Goal: Task Accomplishment & Management: Manage account settings

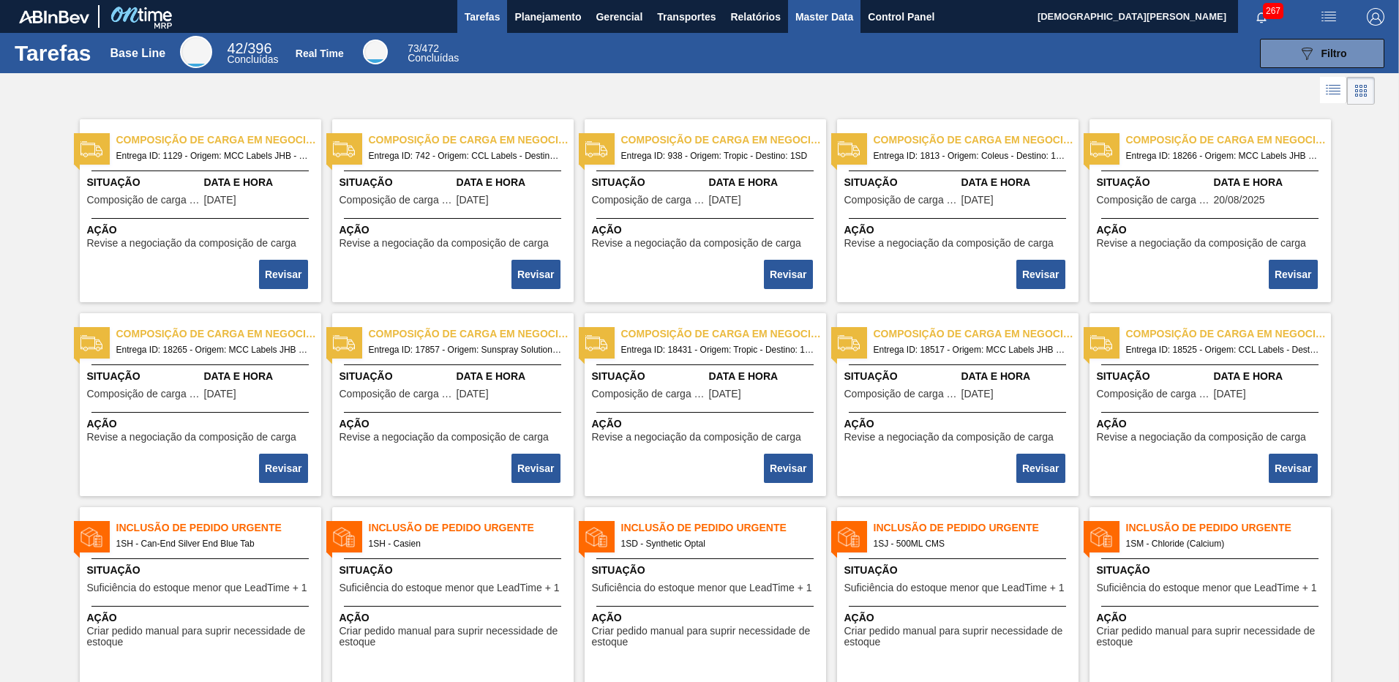
click at [850, 16] on span "Master Data" at bounding box center [824, 17] width 58 height 18
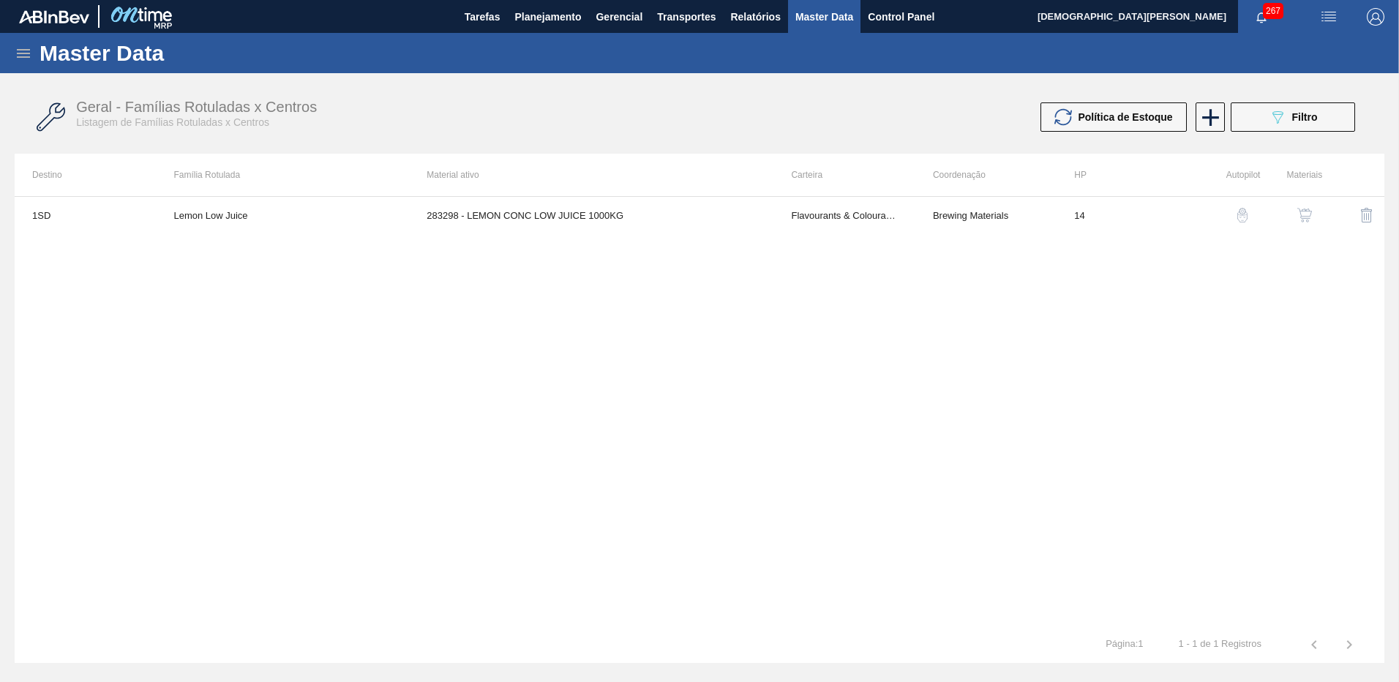
click at [15, 62] on div "Master Data" at bounding box center [699, 53] width 1399 height 40
click at [29, 43] on div "Master Data" at bounding box center [699, 53] width 1399 height 40
click at [22, 46] on icon at bounding box center [24, 54] width 18 height 18
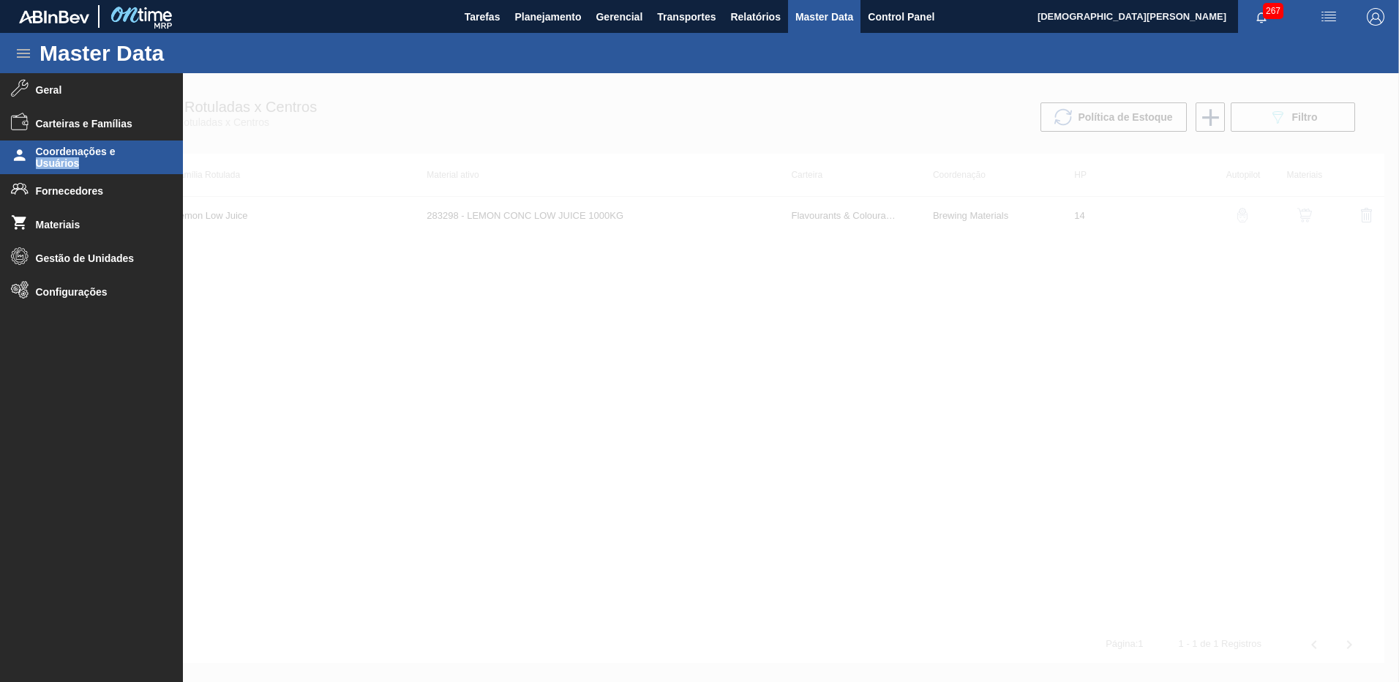
click at [129, 156] on span "Coordenações e Usuários" at bounding box center [96, 157] width 121 height 23
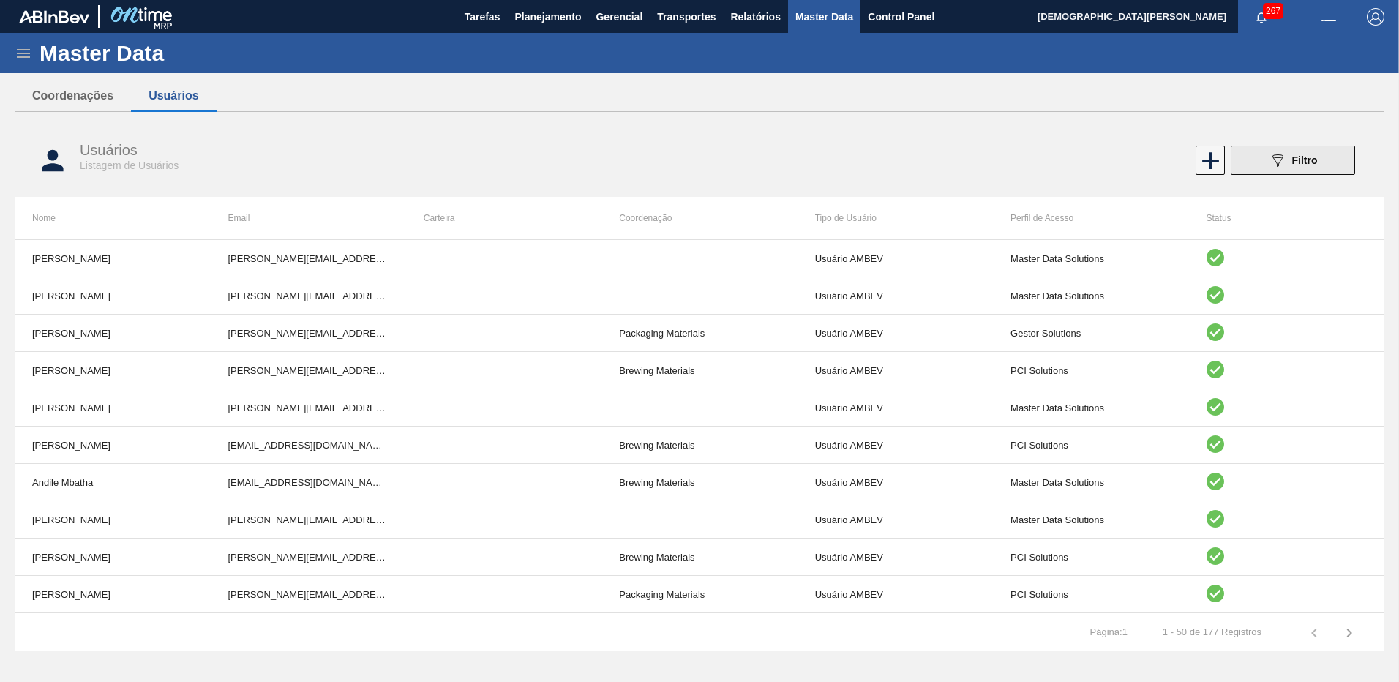
click at [1302, 159] on span "Filtro" at bounding box center [1305, 160] width 26 height 12
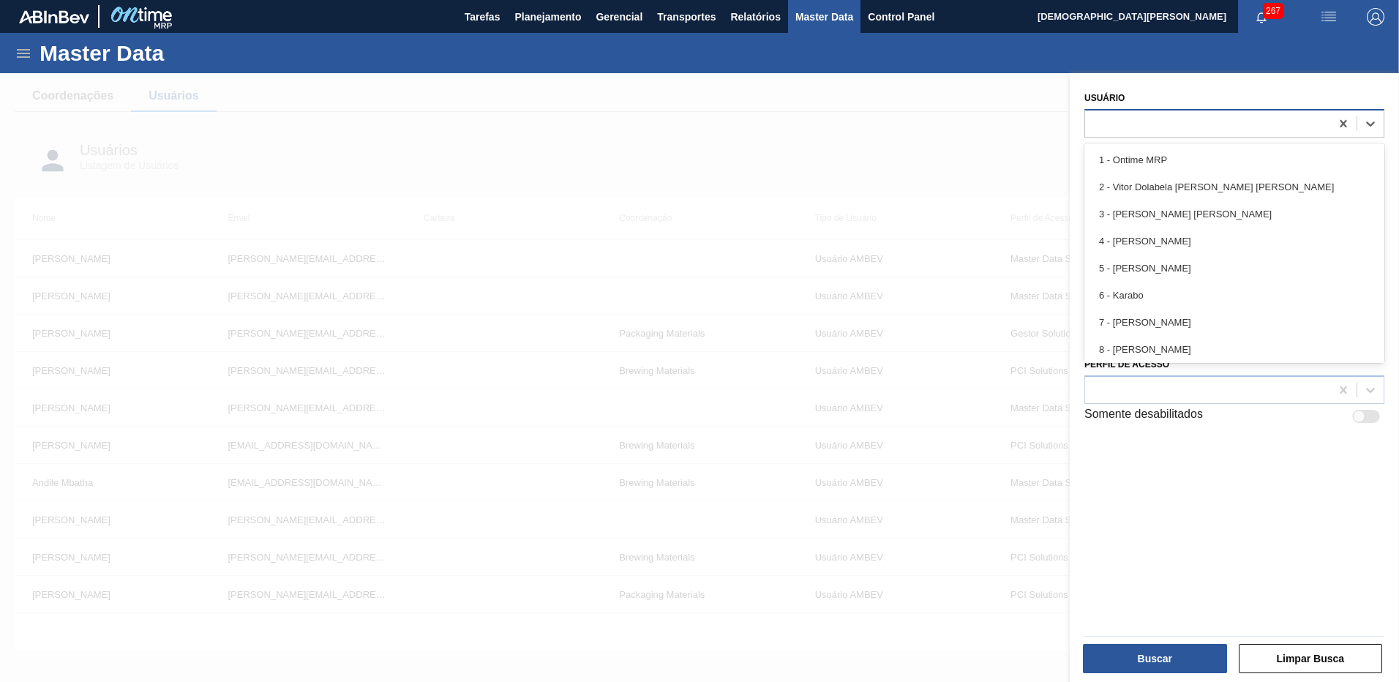
click at [1129, 127] on div at bounding box center [1207, 123] width 245 height 21
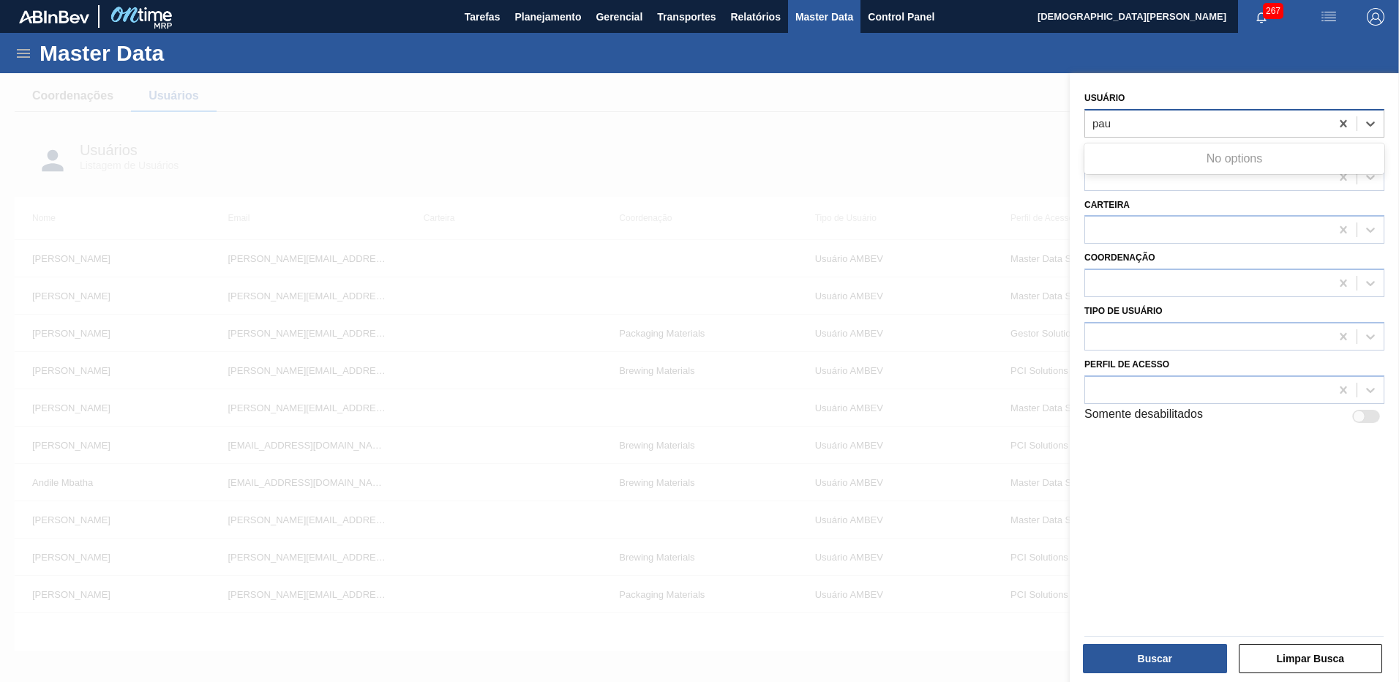
type input "pa"
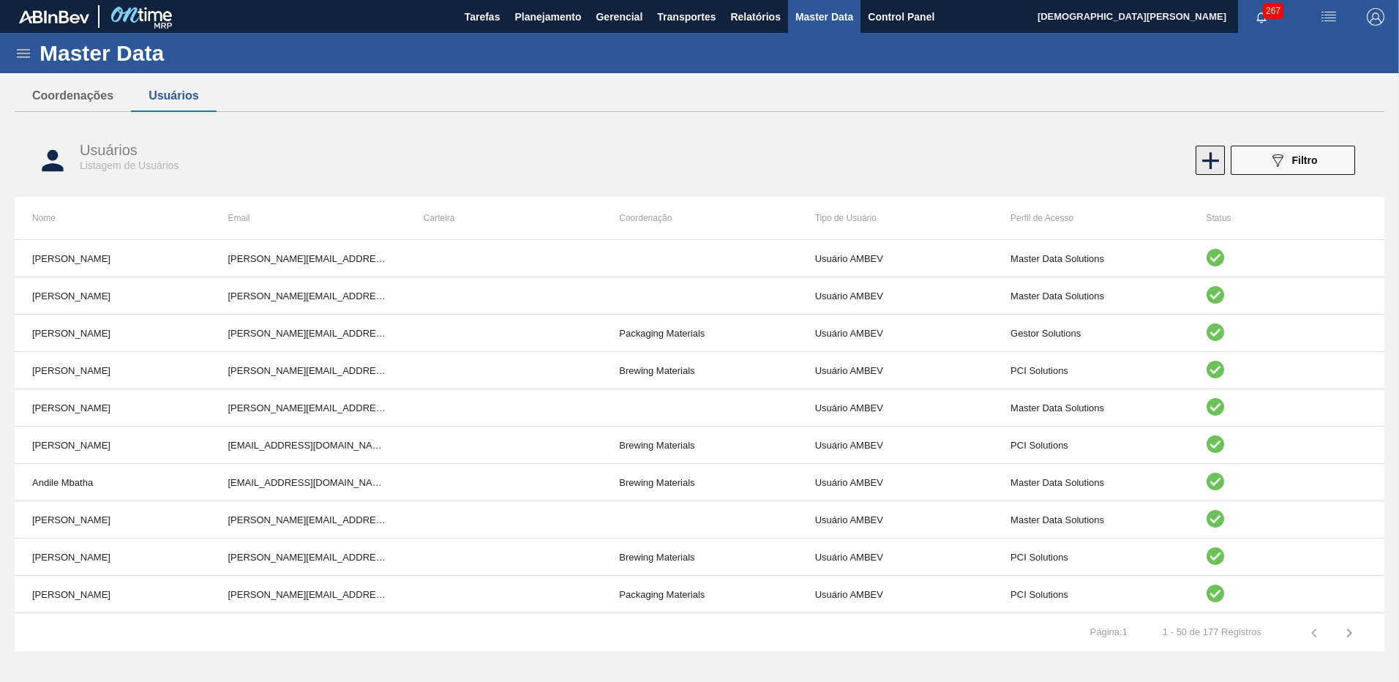
click at [1203, 154] on icon at bounding box center [1210, 160] width 29 height 29
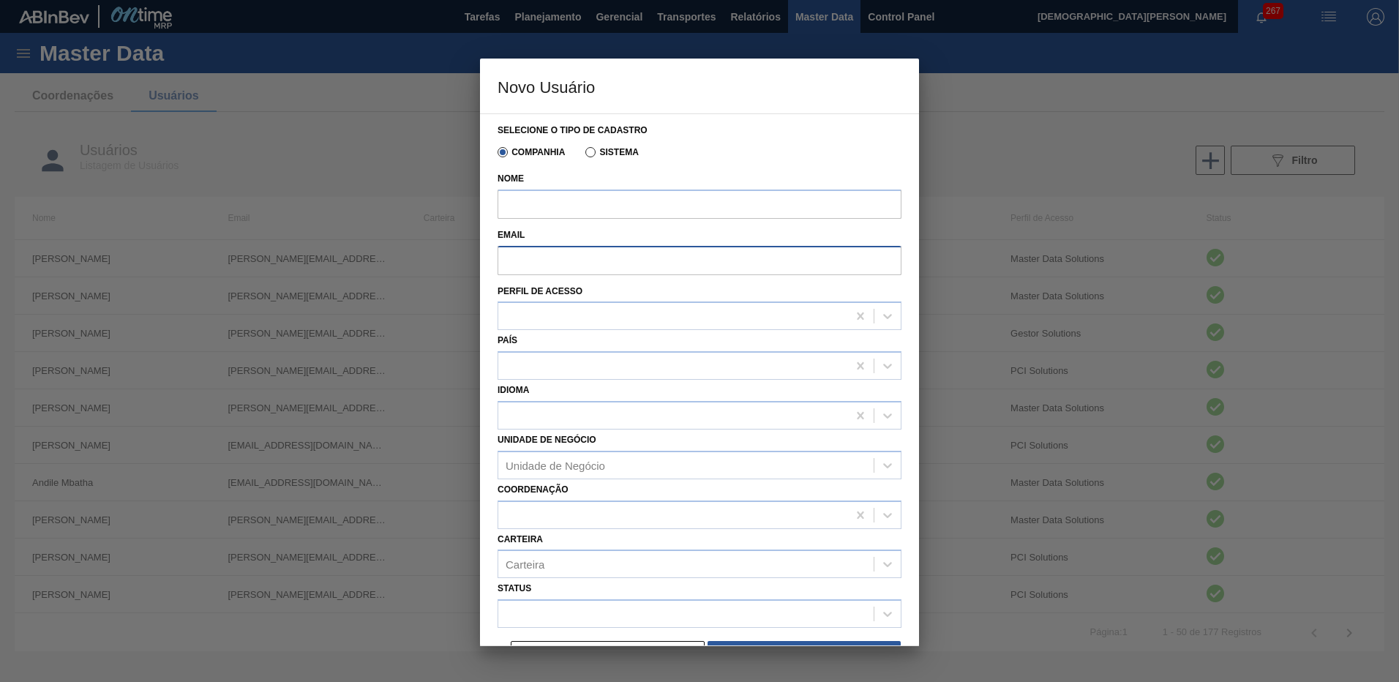
click at [593, 256] on input "Email" at bounding box center [700, 260] width 404 height 29
paste input "[EMAIL_ADDRESS][DOMAIN_NAME]"
type input "[EMAIL_ADDRESS][DOMAIN_NAME]"
click at [626, 208] on input "Nome" at bounding box center [700, 204] width 404 height 29
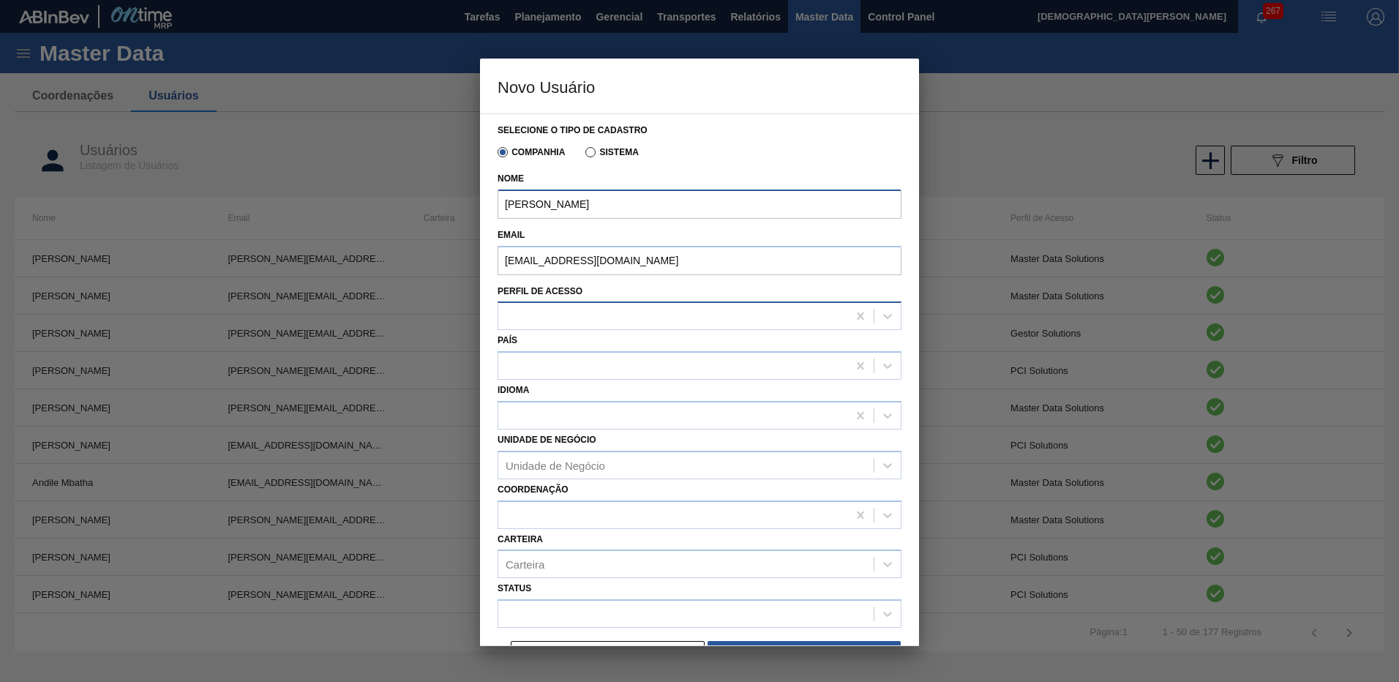
type input "[PERSON_NAME]"
click at [784, 316] on div at bounding box center [672, 316] width 349 height 21
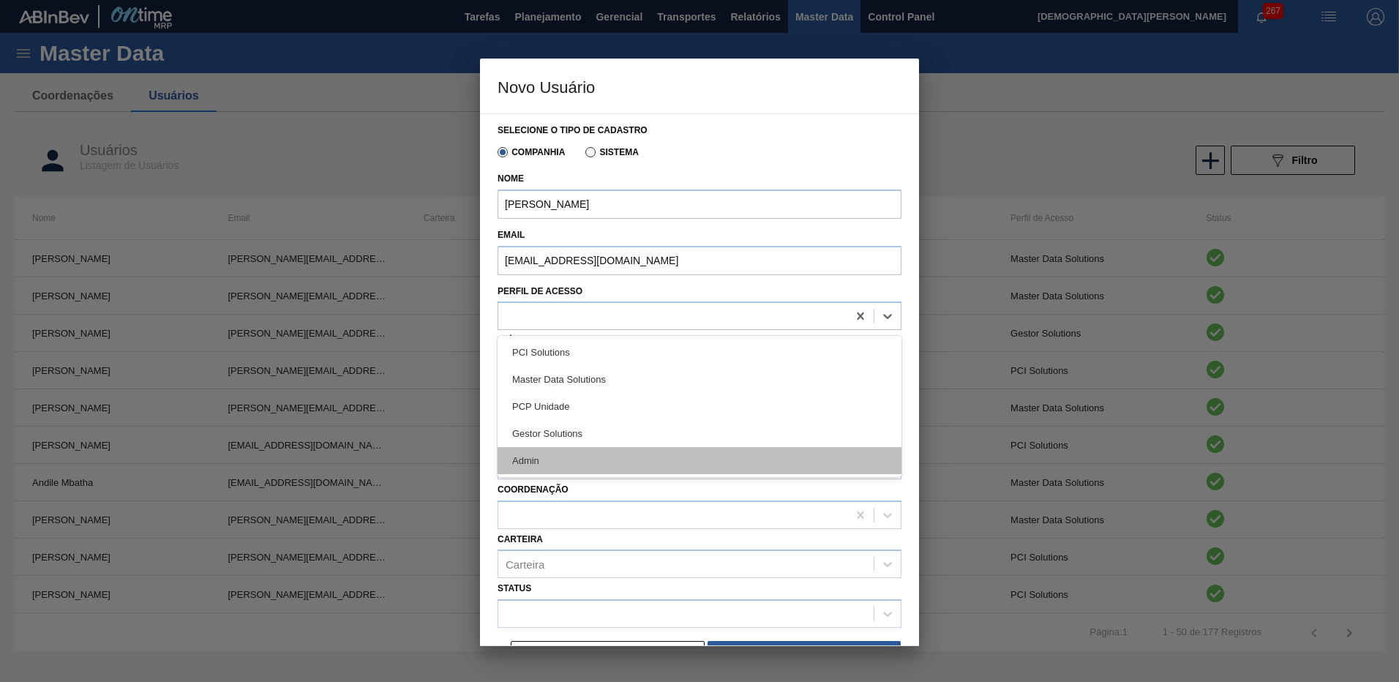
click at [604, 469] on div "Admin" at bounding box center [700, 460] width 404 height 27
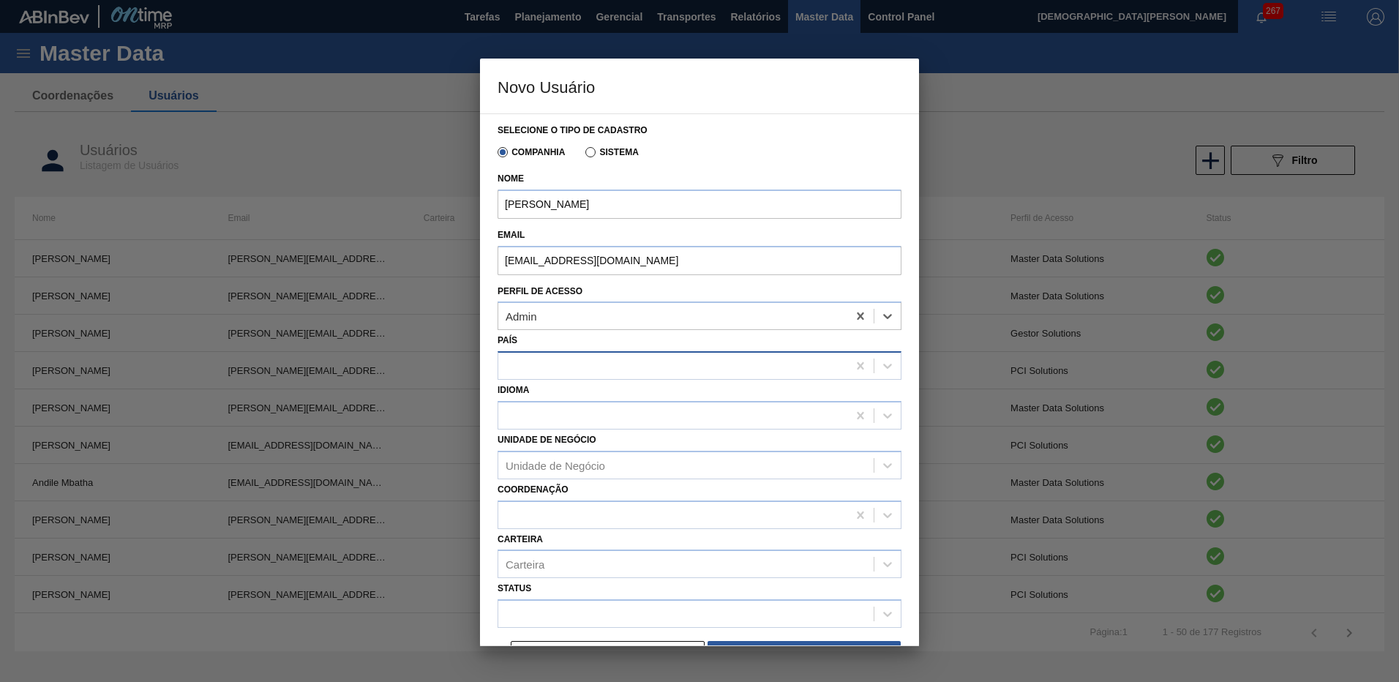
click at [583, 378] on div at bounding box center [700, 365] width 404 height 29
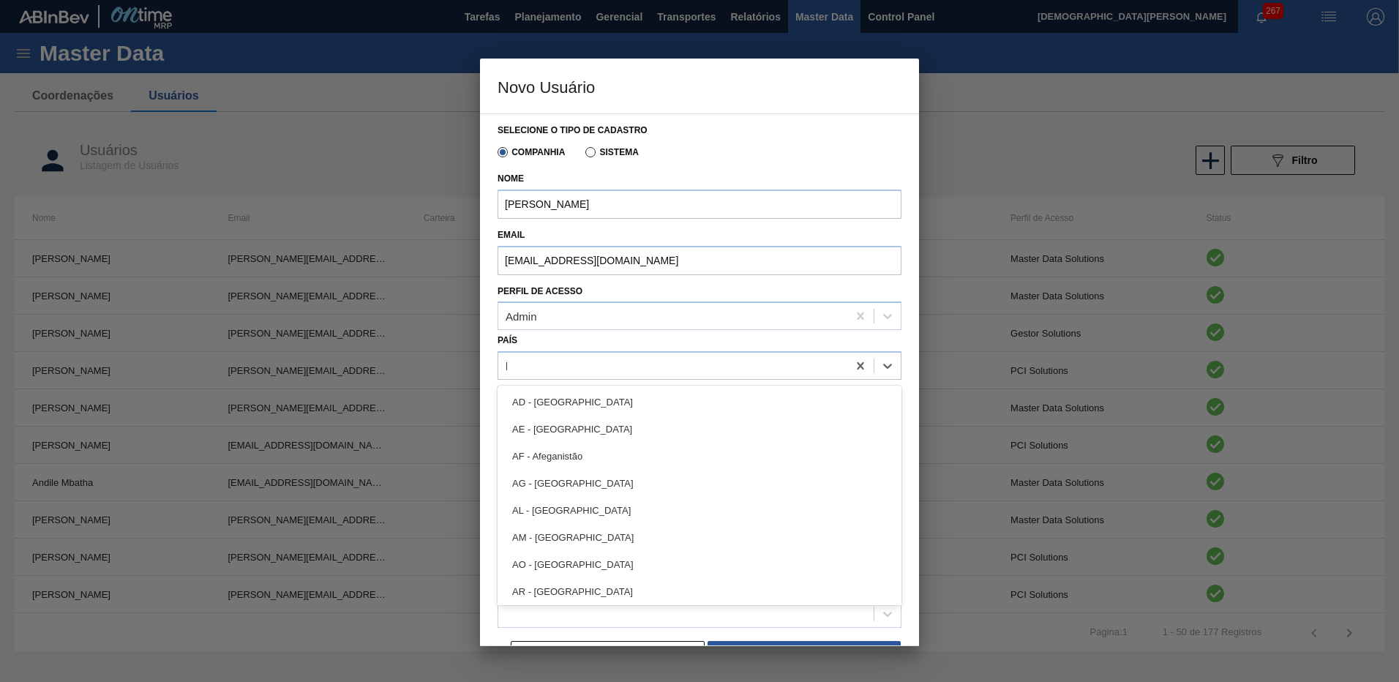
type input "br"
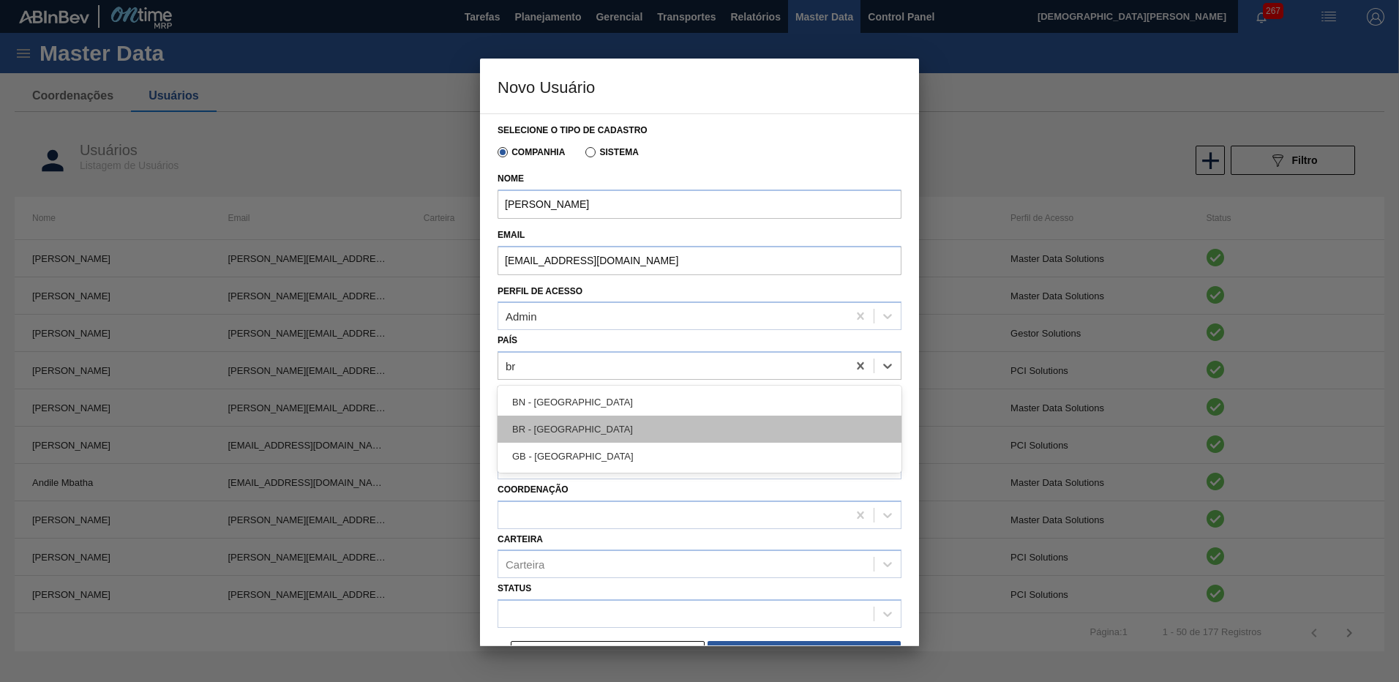
click at [553, 424] on div "BR - [GEOGRAPHIC_DATA]" at bounding box center [700, 429] width 404 height 27
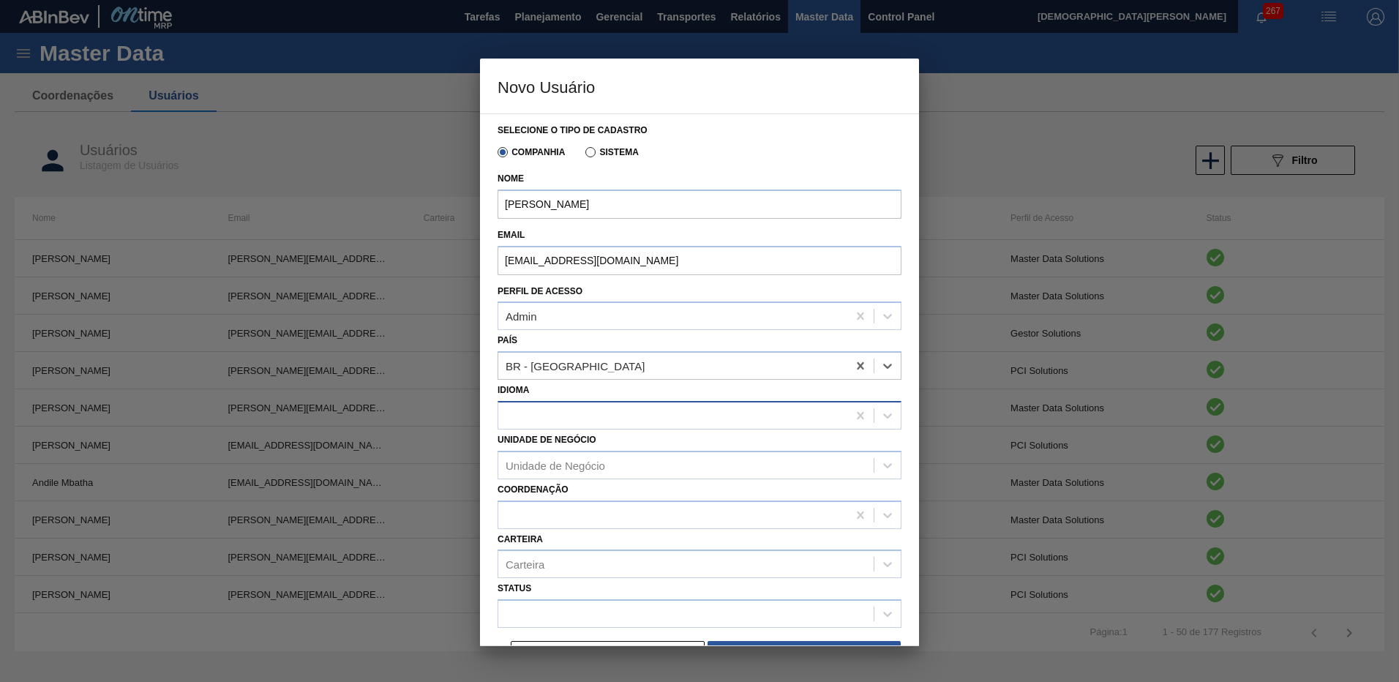
click at [553, 413] on div at bounding box center [672, 415] width 349 height 21
type input "br"
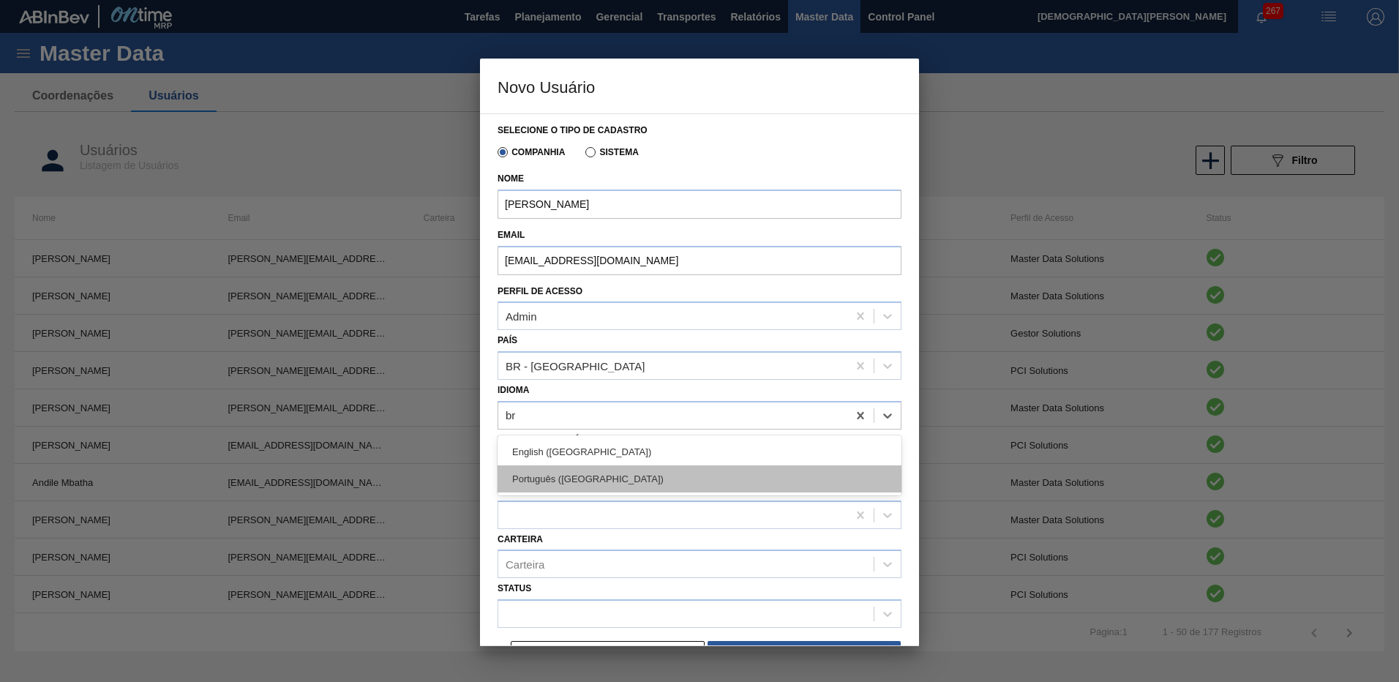
click at [567, 478] on div "Português ([GEOGRAPHIC_DATA])" at bounding box center [700, 478] width 404 height 27
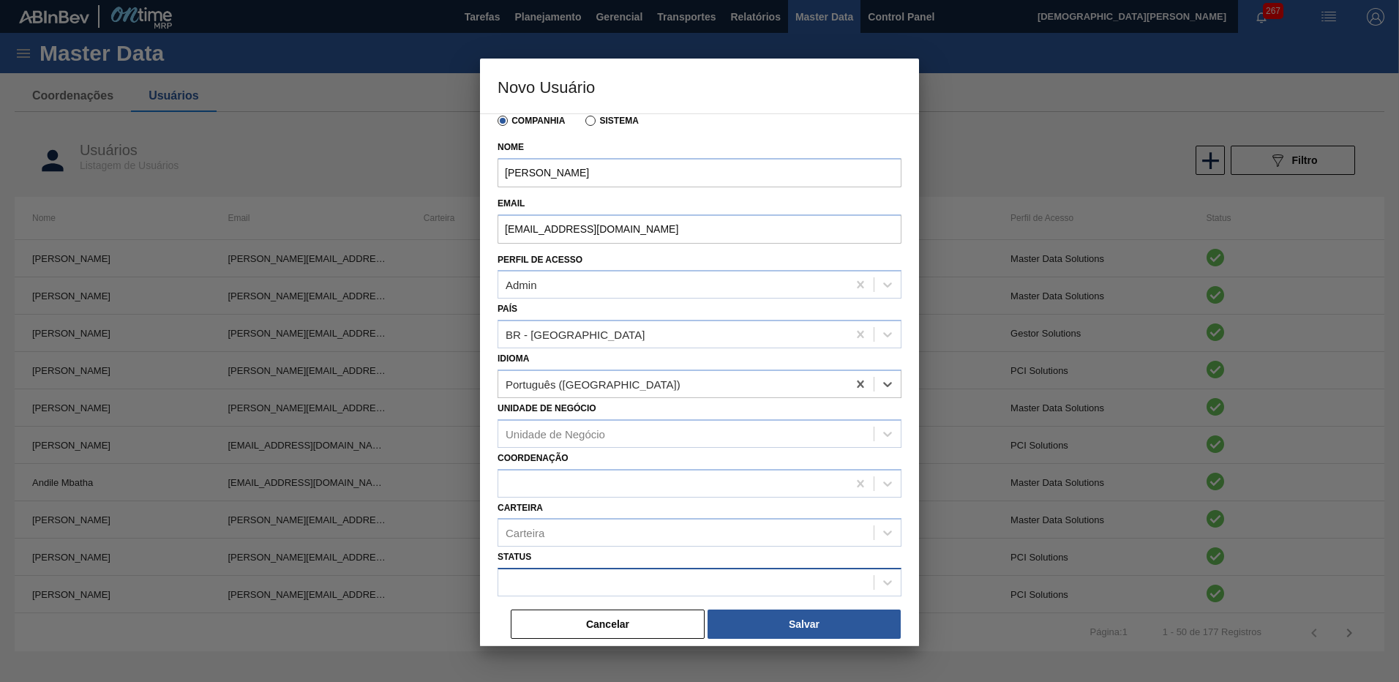
scroll to position [32, 0]
click at [579, 569] on div at bounding box center [700, 581] width 404 height 29
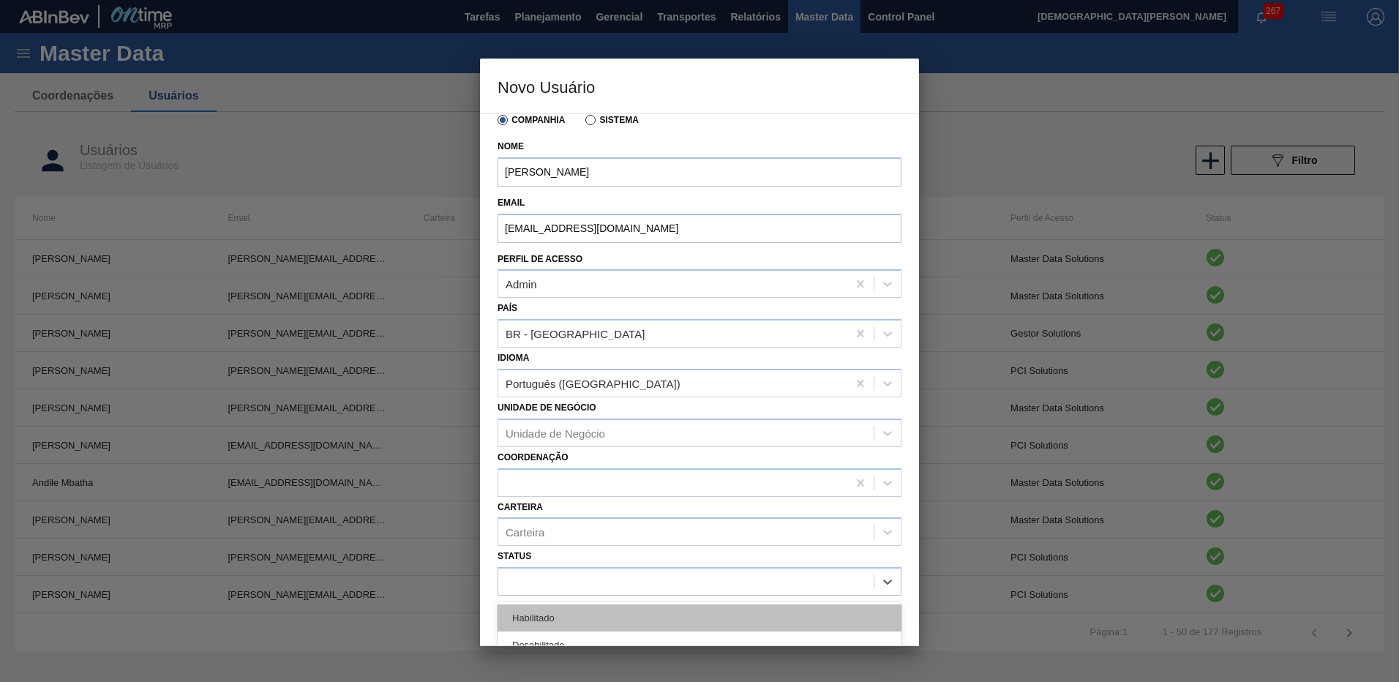
click at [585, 608] on div "Habilitado" at bounding box center [700, 617] width 404 height 27
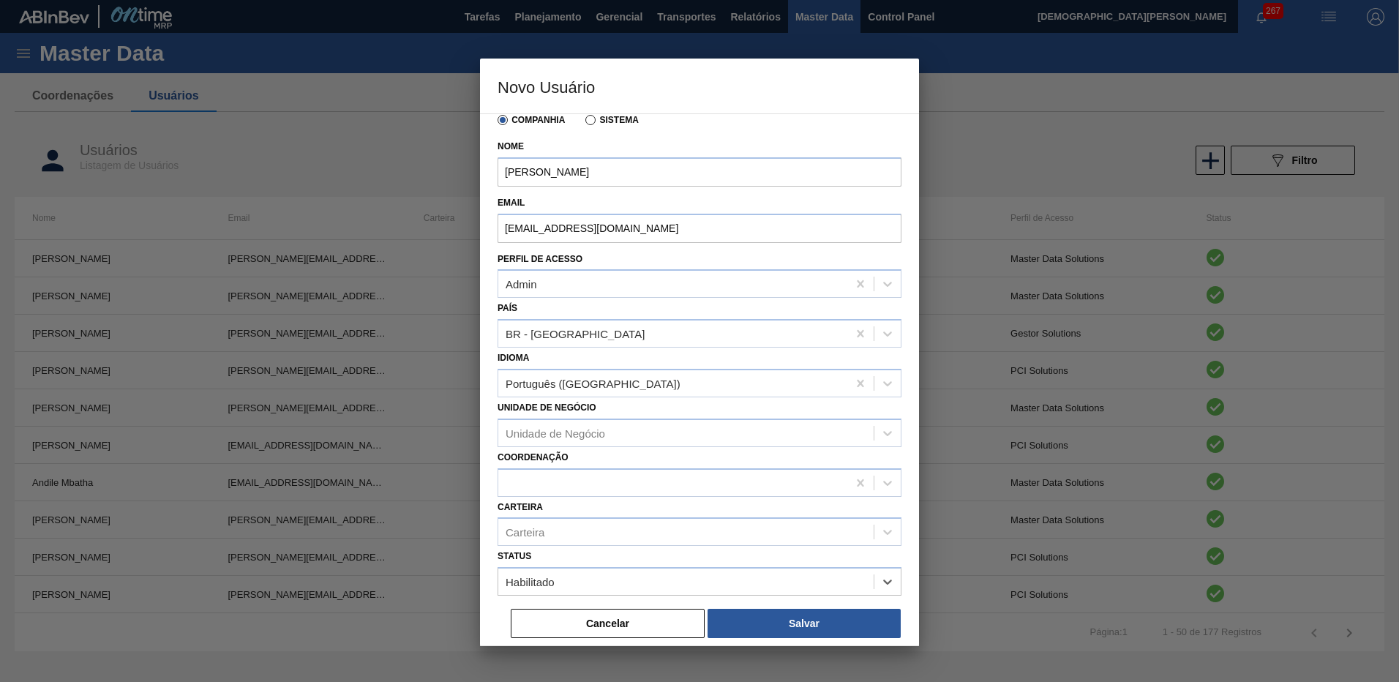
click at [778, 639] on div "Cancelar Salvar" at bounding box center [705, 623] width 393 height 32
click at [778, 631] on button "Salvar" at bounding box center [804, 623] width 193 height 29
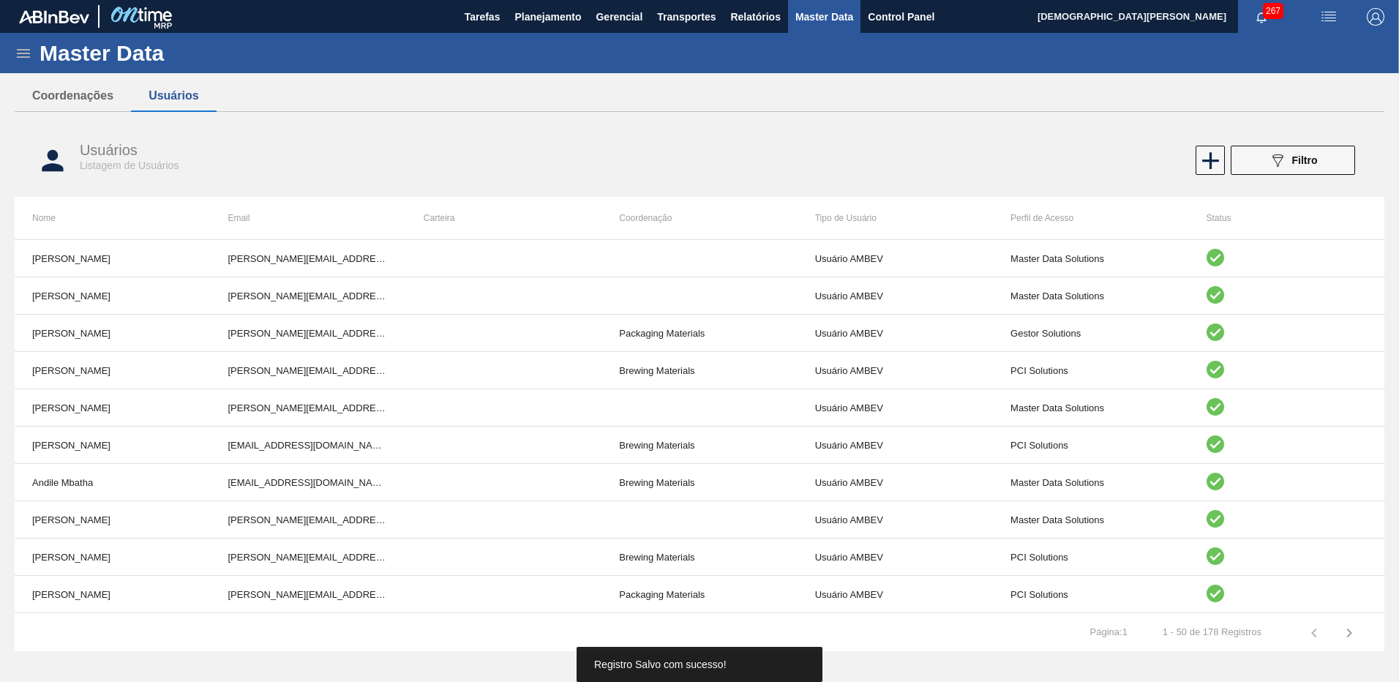
click at [579, 114] on div "Coordenações Usuários Coordenações Listagem de Coordenações Descrição Brewing M…" at bounding box center [700, 329] width 1370 height 498
